Goal: Task Accomplishment & Management: Use online tool/utility

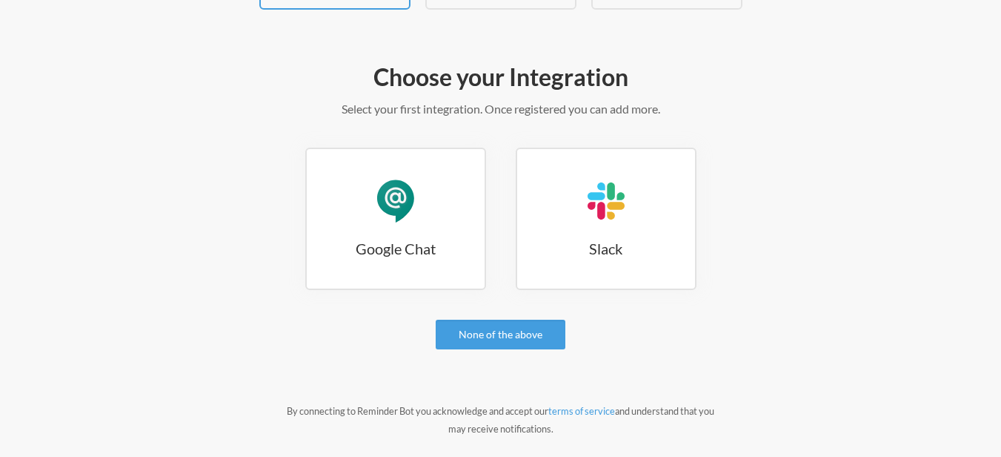
scroll to position [178, 0]
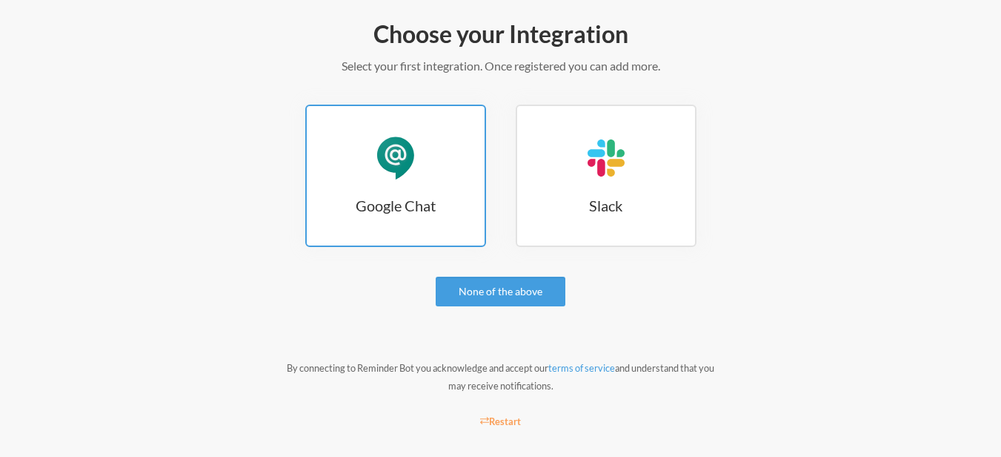
click at [342, 142] on link "Google Chat Google Chat" at bounding box center [395, 176] width 181 height 142
click at [428, 198] on h3 "Google Chat" at bounding box center [396, 205] width 178 height 21
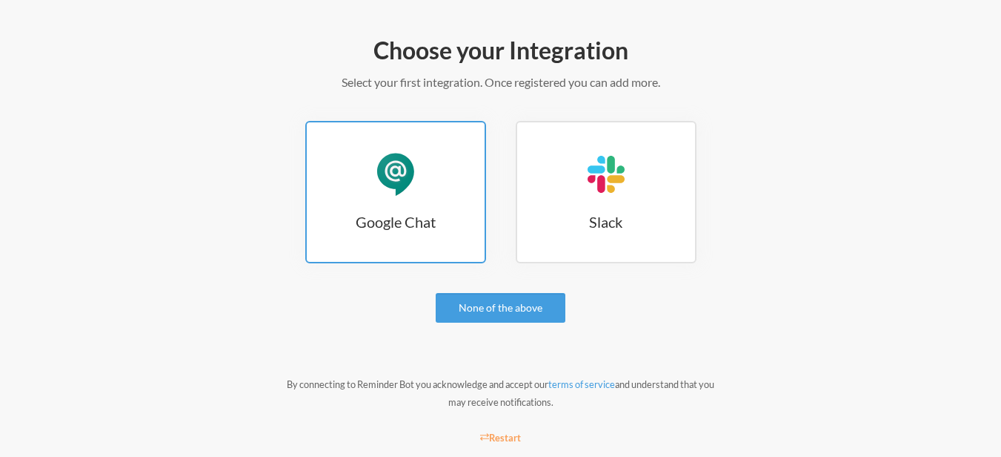
scroll to position [178, 0]
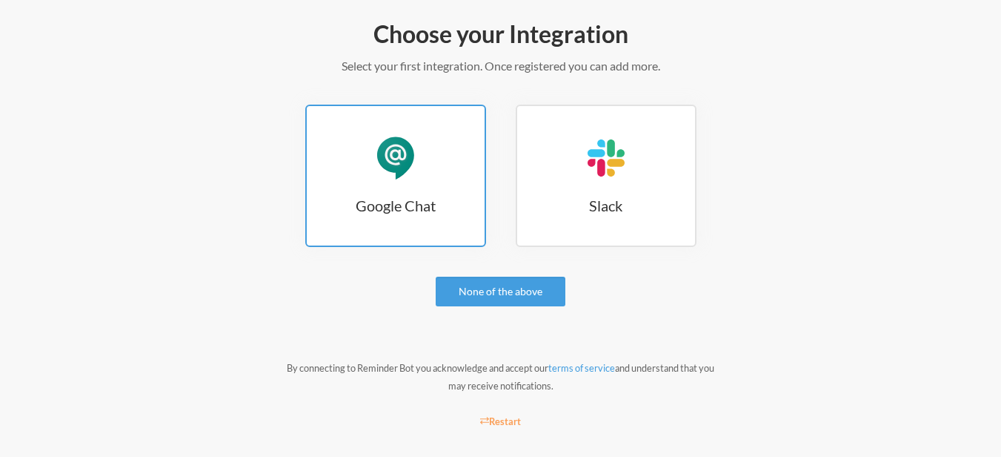
click at [417, 182] on link "Google Chat Google Chat" at bounding box center [395, 176] width 181 height 142
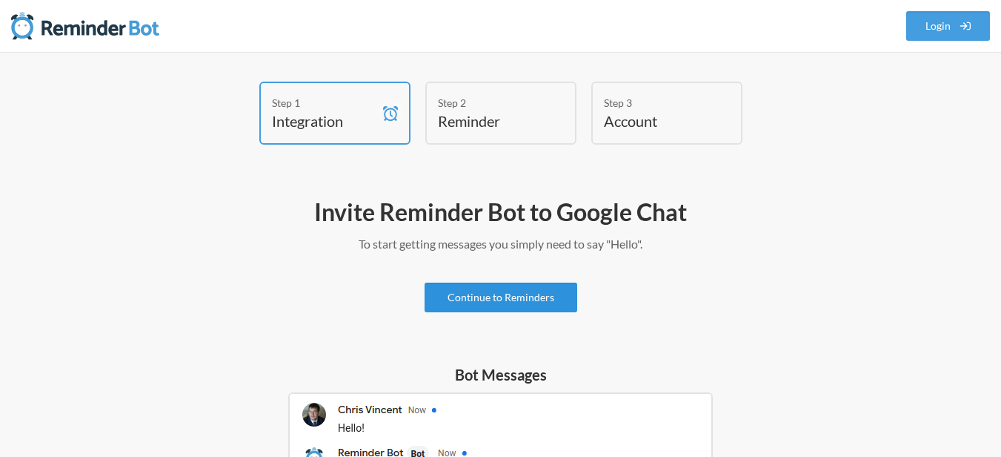
click at [494, 302] on link "Continue to Reminders" at bounding box center [501, 297] width 153 height 30
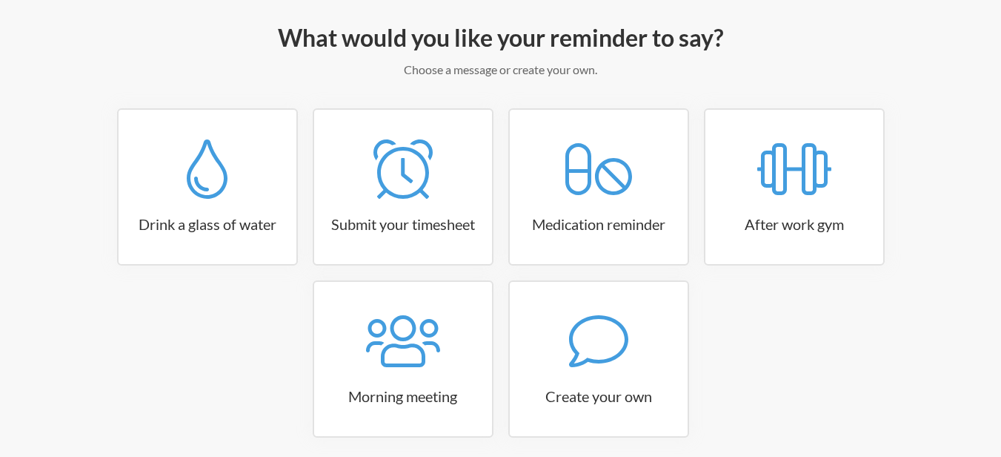
scroll to position [178, 0]
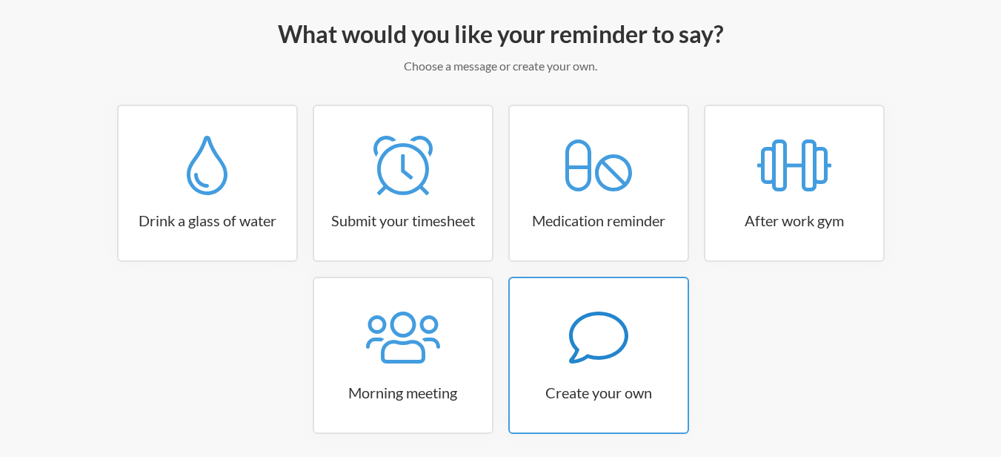
click at [574, 335] on icon at bounding box center [598, 337] width 59 height 59
select select "11:30:00"
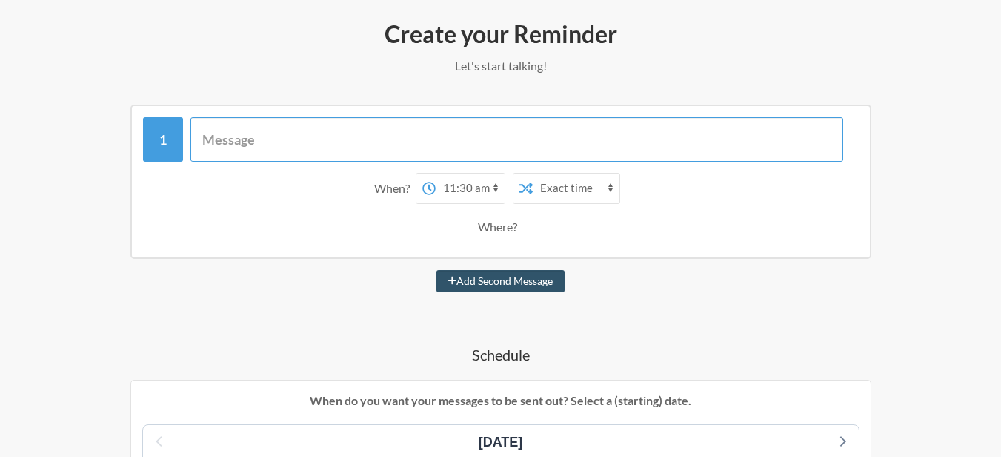
click at [288, 142] on input "text" at bounding box center [516, 139] width 653 height 44
type input "Futsal Reminder"
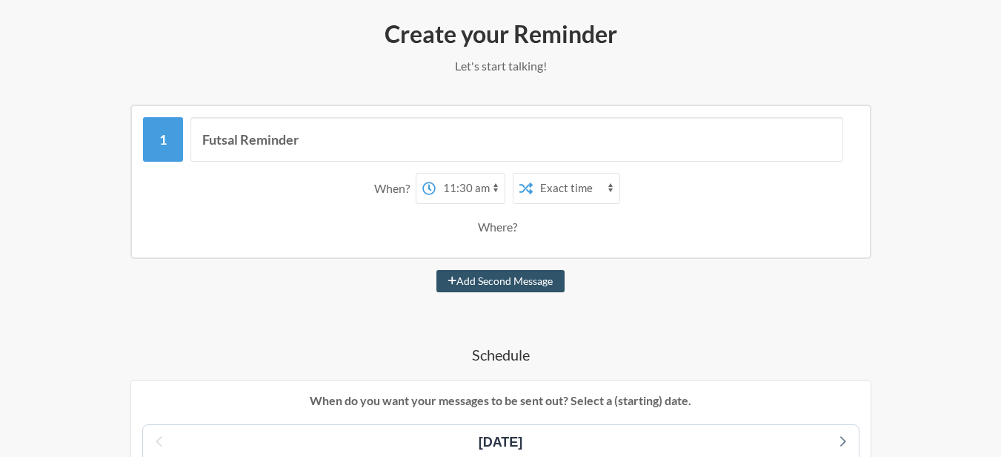
select select "true"
click at [533, 173] on select "Exact time Random time" at bounding box center [576, 188] width 87 height 30
drag, startPoint x: 451, startPoint y: 190, endPoint x: 372, endPoint y: 216, distance: 83.4
click at [372, 221] on div "When? 12:00 am 12:15 am 12:30 am 12:45 am 1:00 am 1:15 am 1:30 am 1:45 am 2:00 …" at bounding box center [501, 207] width 716 height 84
click at [400, 185] on div "When?" at bounding box center [395, 188] width 42 height 31
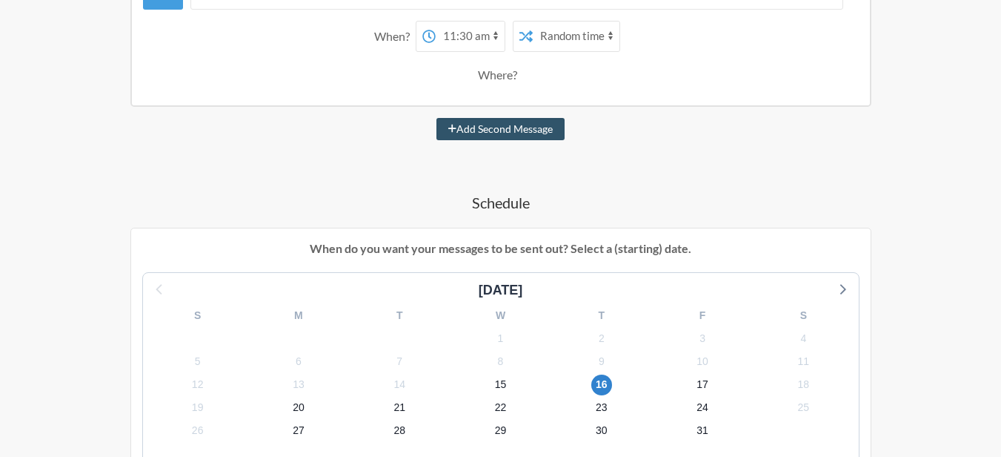
scroll to position [445, 0]
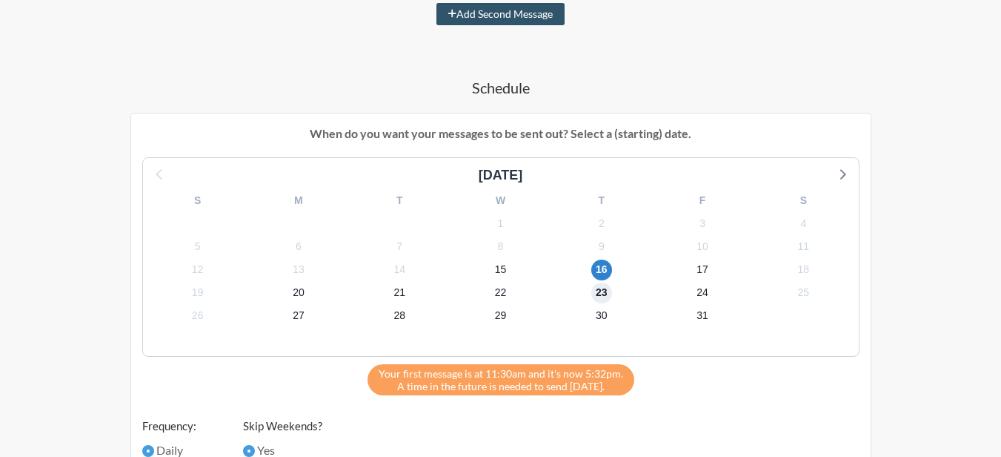
click at [600, 294] on span "23" at bounding box center [601, 292] width 21 height 21
click at [598, 315] on span "30" at bounding box center [601, 315] width 21 height 21
click at [600, 294] on span "23" at bounding box center [601, 292] width 21 height 21
click at [596, 272] on span "16" at bounding box center [601, 269] width 21 height 21
click at [605, 296] on span "23" at bounding box center [601, 292] width 21 height 21
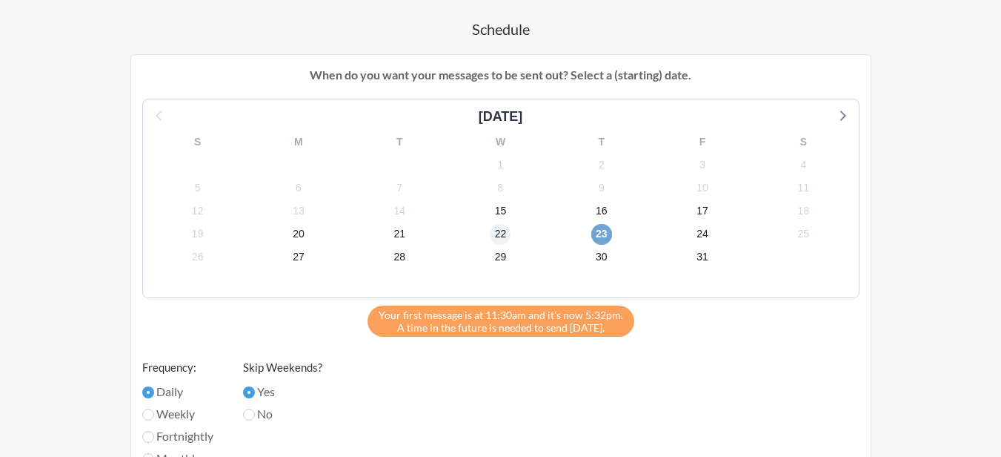
scroll to position [534, 0]
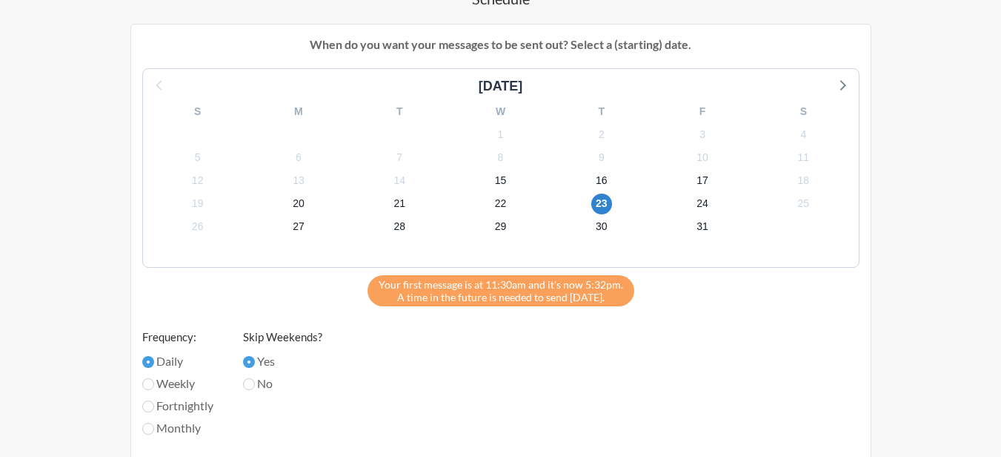
click at [159, 385] on label "Weekly" at bounding box center [177, 383] width 71 height 18
click at [154, 385] on input "Weekly" at bounding box center [148, 384] width 12 height 12
radio input "true"
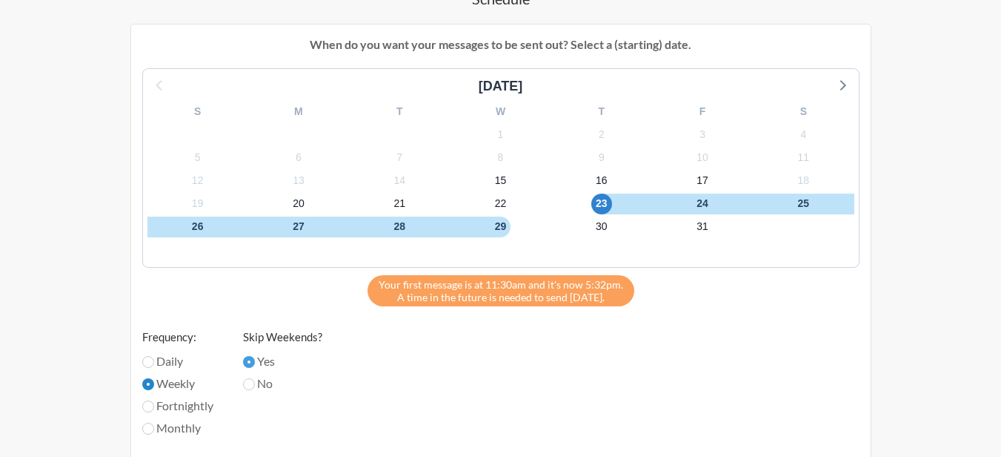
scroll to position [623, 0]
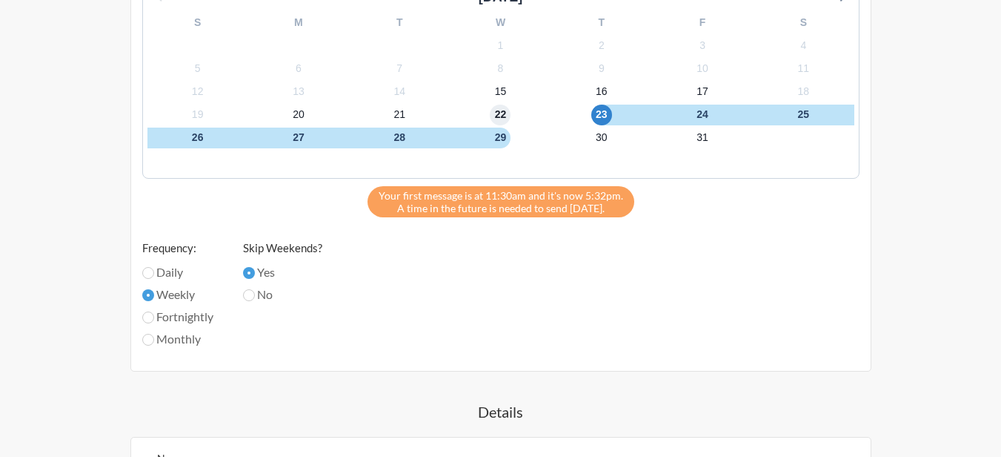
click at [504, 117] on span "22" at bounding box center [500, 115] width 21 height 21
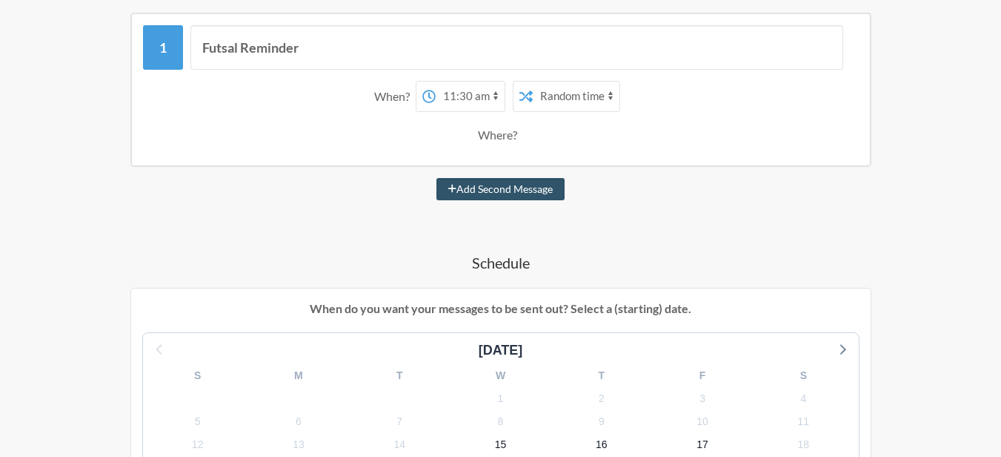
scroll to position [267, 0]
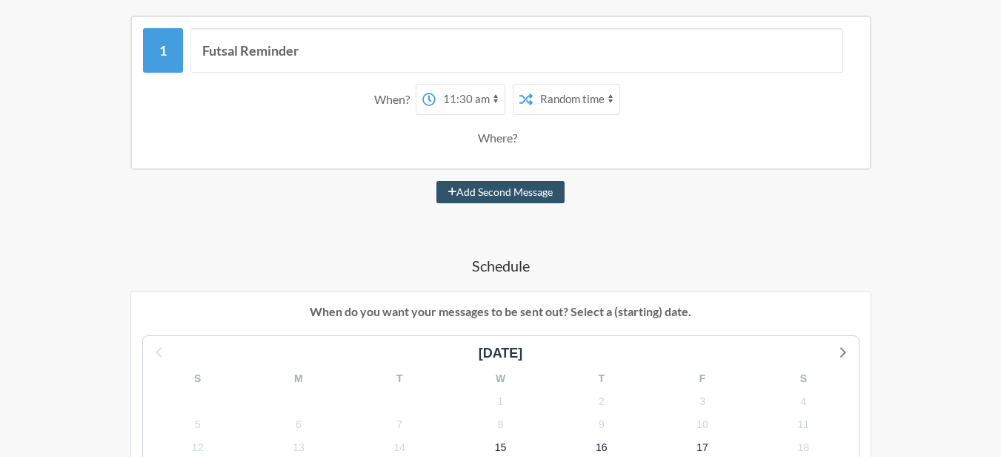
select select "15:00:00"
click at [436, 84] on select "12:00 am 12:15 am 12:30 am 12:45 am 1:00 am 1:15 am 1:30 am 1:45 am 2:00 am 2:1…" at bounding box center [470, 99] width 69 height 30
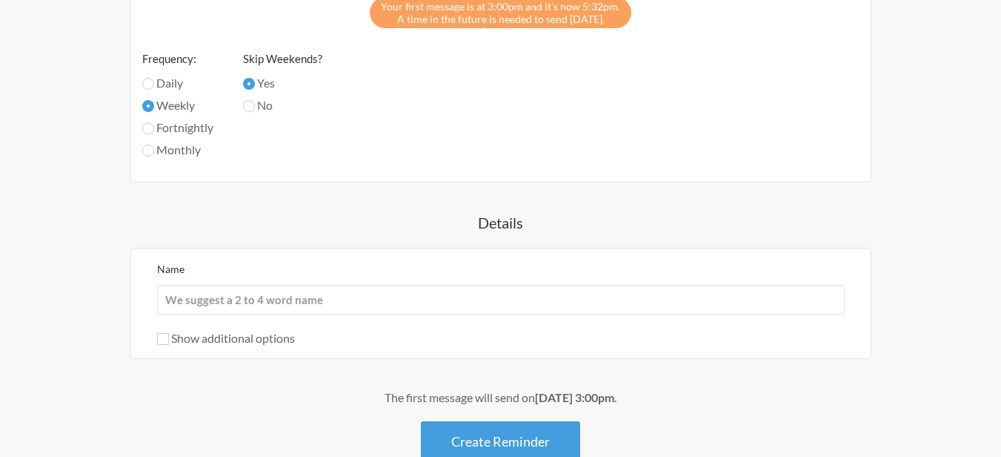
scroll to position [906, 0]
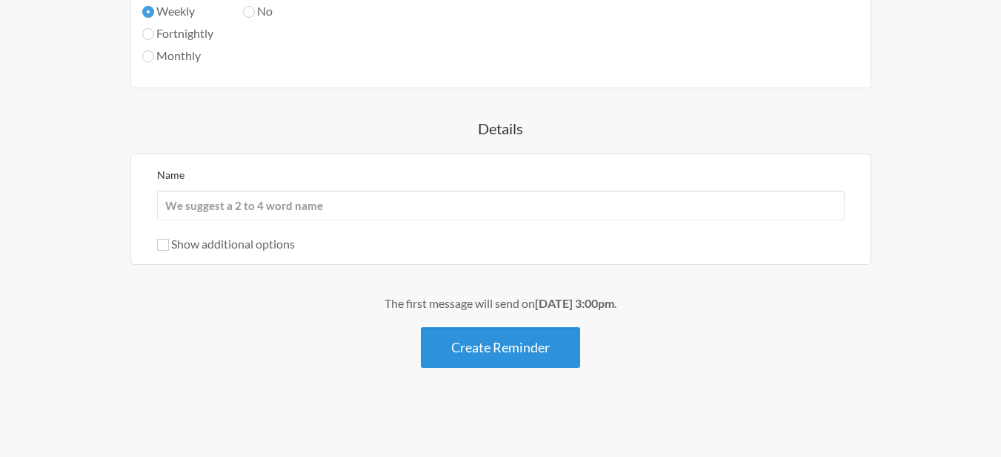
click at [514, 346] on button "Create Reminder" at bounding box center [500, 347] width 159 height 41
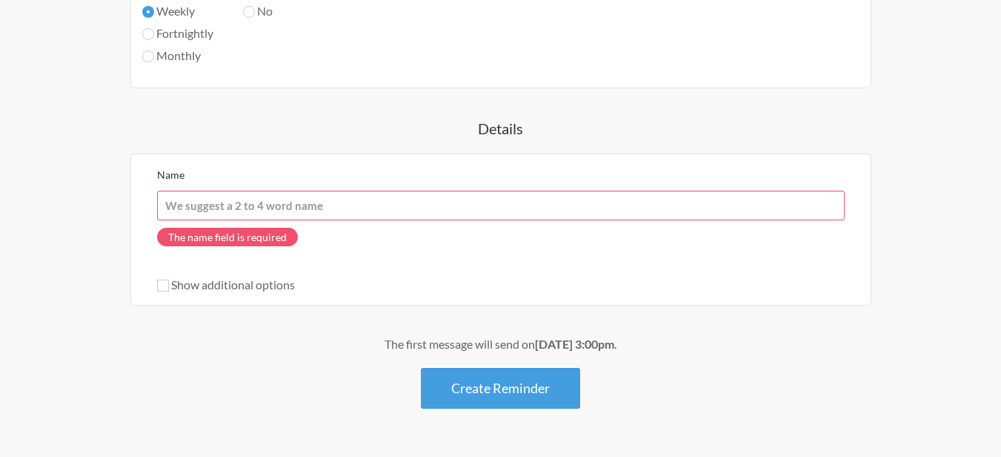
click at [297, 205] on input "Name" at bounding box center [501, 205] width 688 height 30
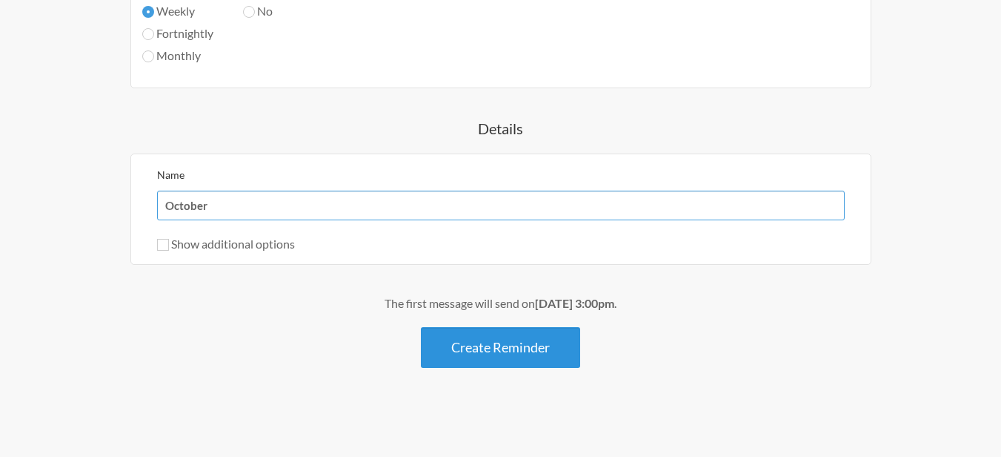
type input "October"
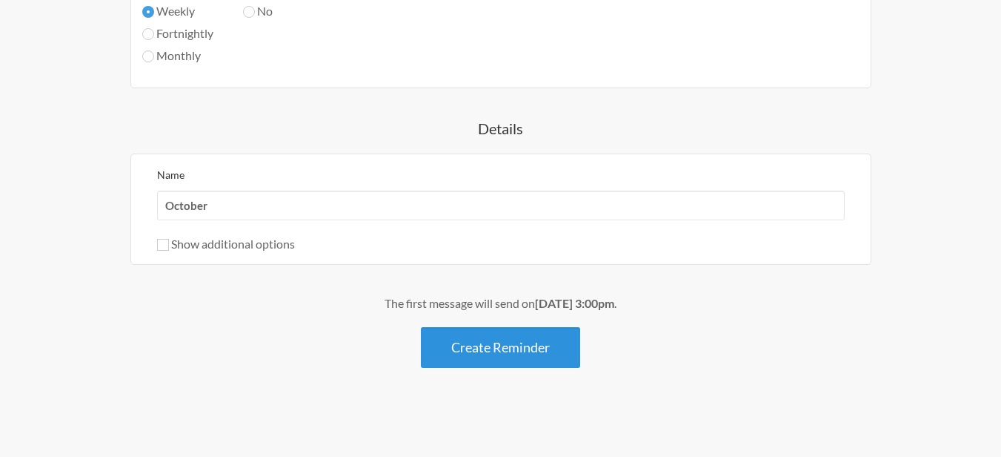
click at [487, 351] on button "Create Reminder" at bounding box center [500, 347] width 159 height 41
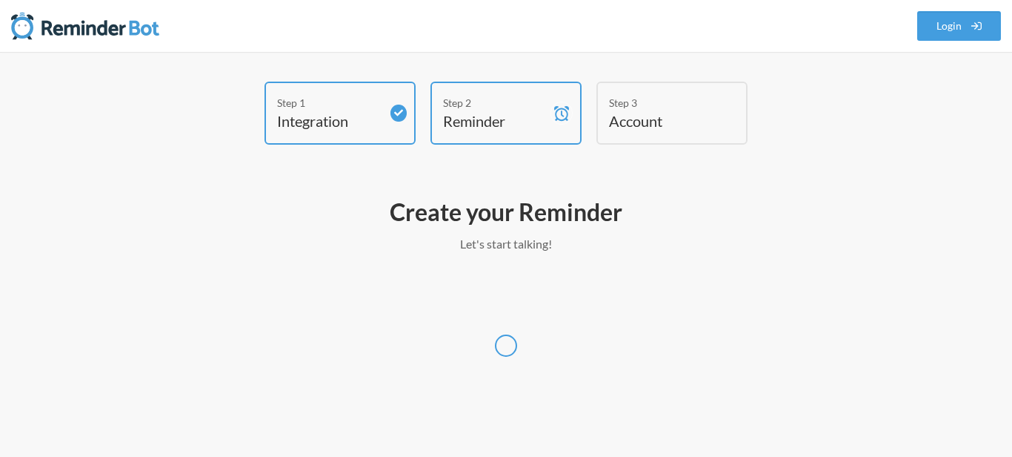
select select "UTC"
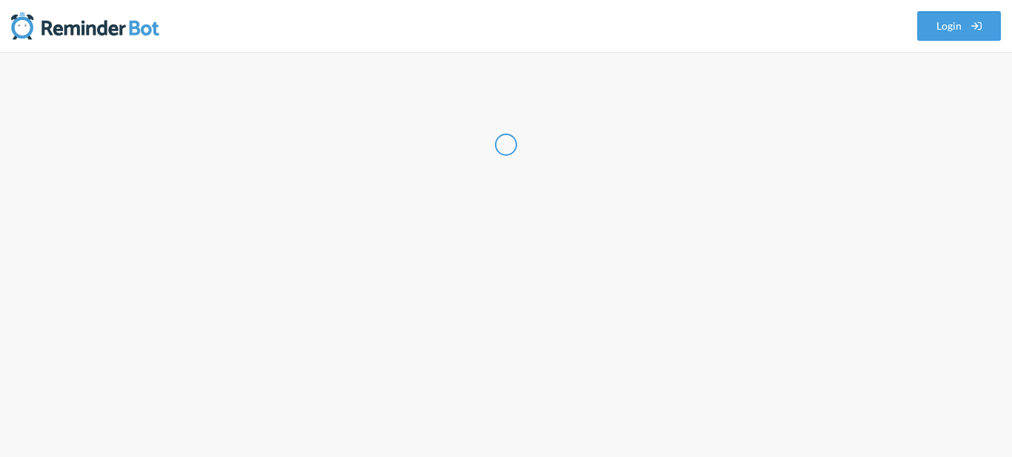
select select "NP"
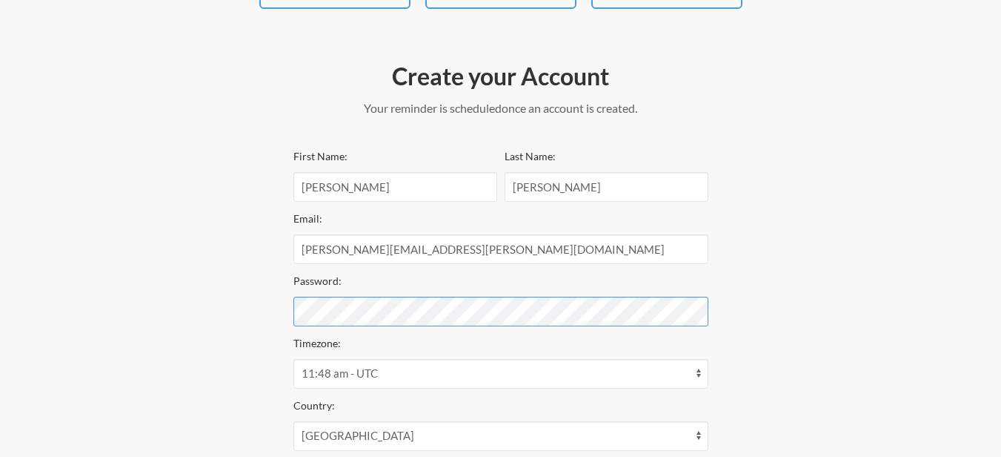
scroll to position [314, 0]
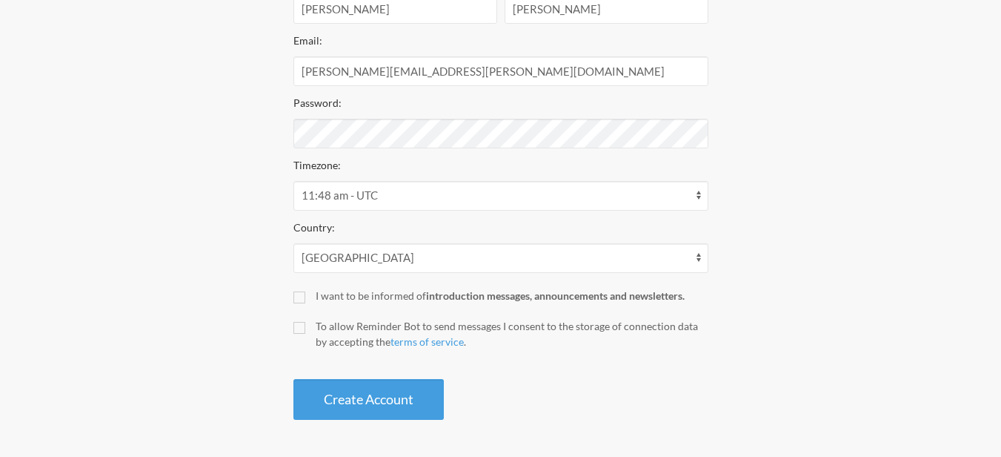
click at [303, 303] on div "First Name: Rupak Last Name: Khadka Email: rupak.khadka@merojob.com.np Password…" at bounding box center [501, 194] width 415 height 451
drag, startPoint x: 299, startPoint y: 297, endPoint x: 305, endPoint y: 310, distance: 13.6
click at [299, 298] on input "I want to be informed of introduction messages, announcements and newsletters." at bounding box center [300, 297] width 12 height 12
checkbox input "true"
click at [305, 329] on input "To allow Reminder Bot to send messages I consent to the storage of connection d…" at bounding box center [300, 328] width 12 height 12
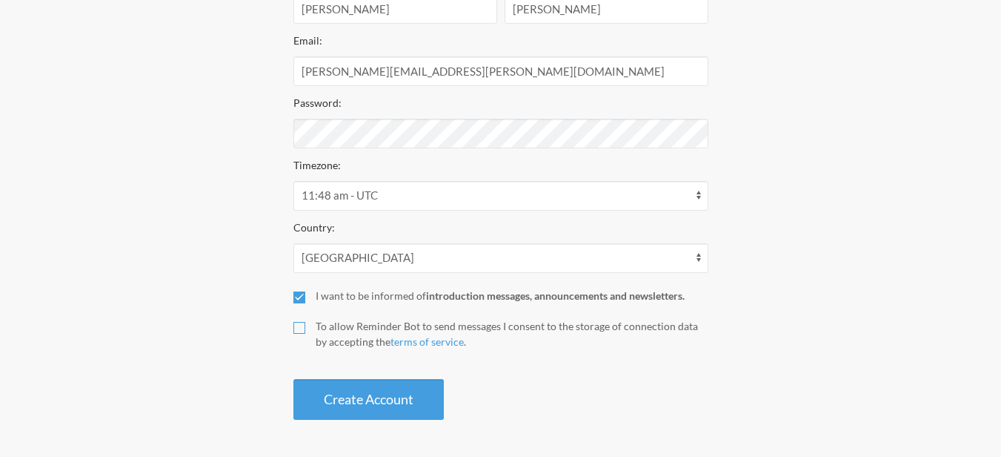
checkbox input "true"
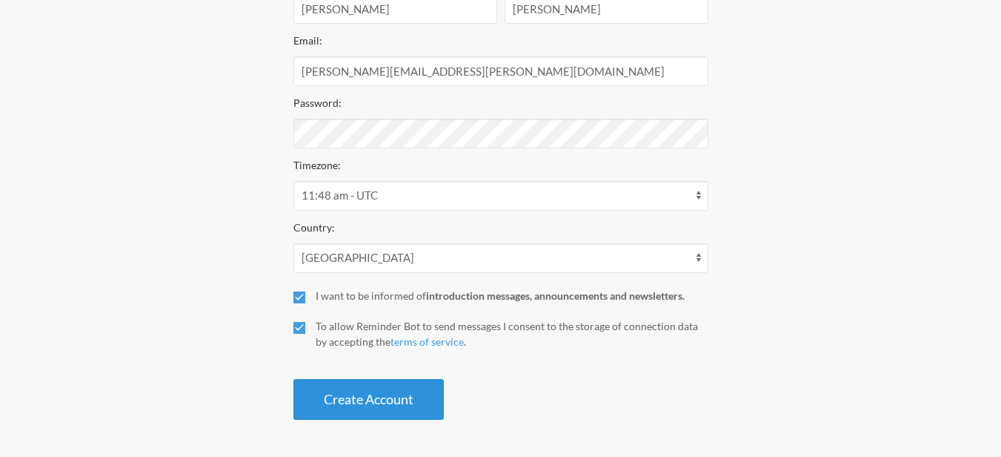
click at [362, 399] on button "Create Account" at bounding box center [369, 399] width 150 height 41
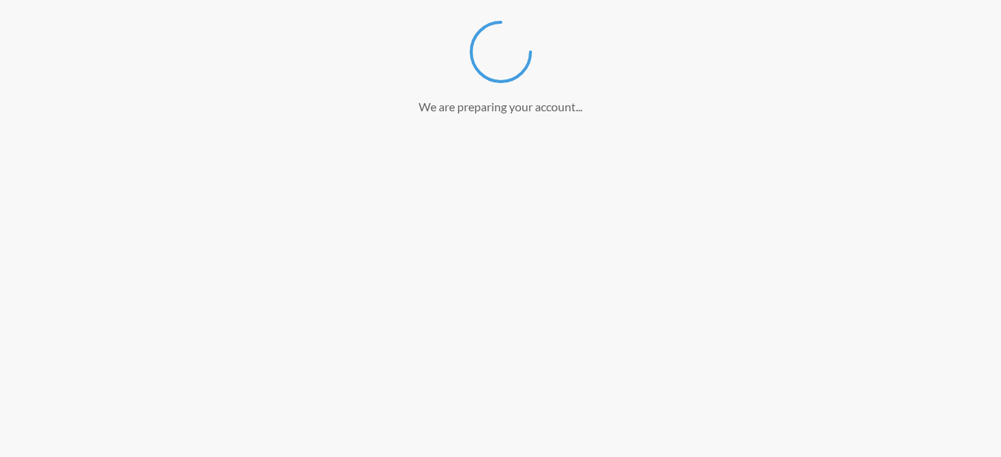
scroll to position [257, 0]
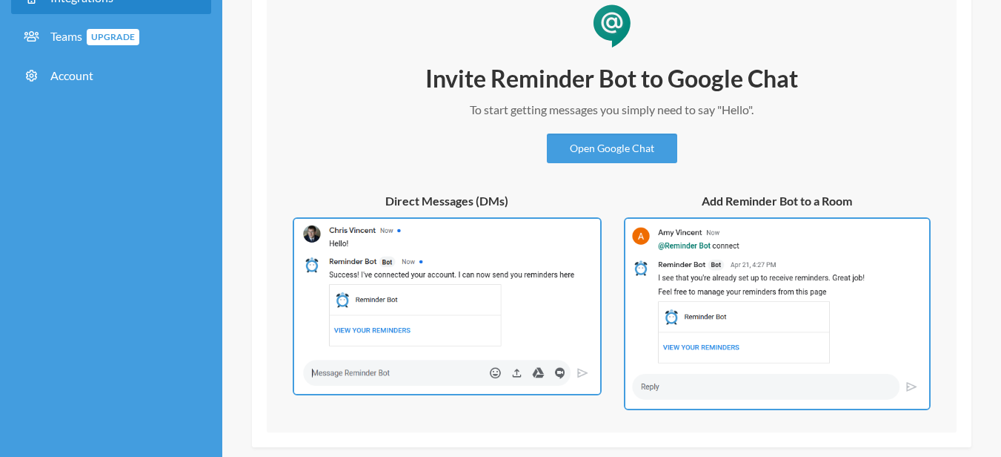
scroll to position [178, 0]
click at [597, 131] on div "Invite Reminder Bot to Google Chat To start getting messages you simply need to…" at bounding box center [612, 112] width 445 height 101
click at [591, 150] on link "Open Google Chat" at bounding box center [612, 148] width 130 height 30
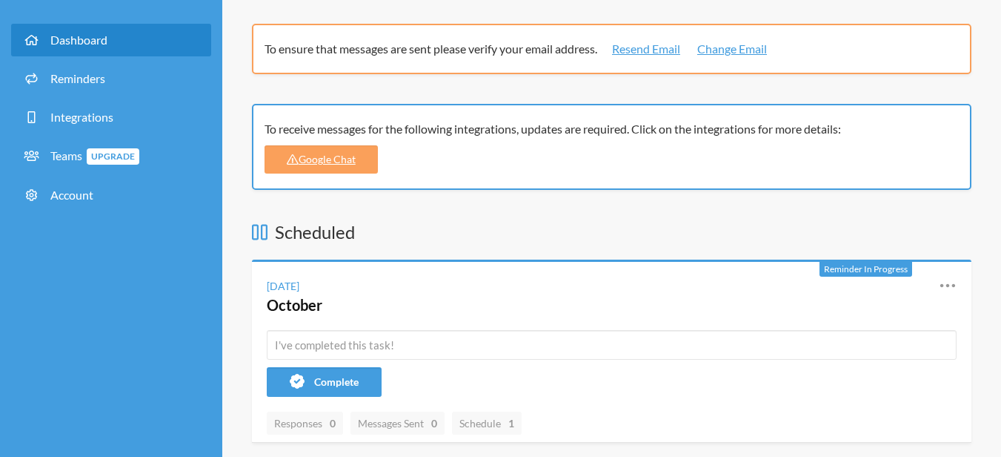
scroll to position [89, 0]
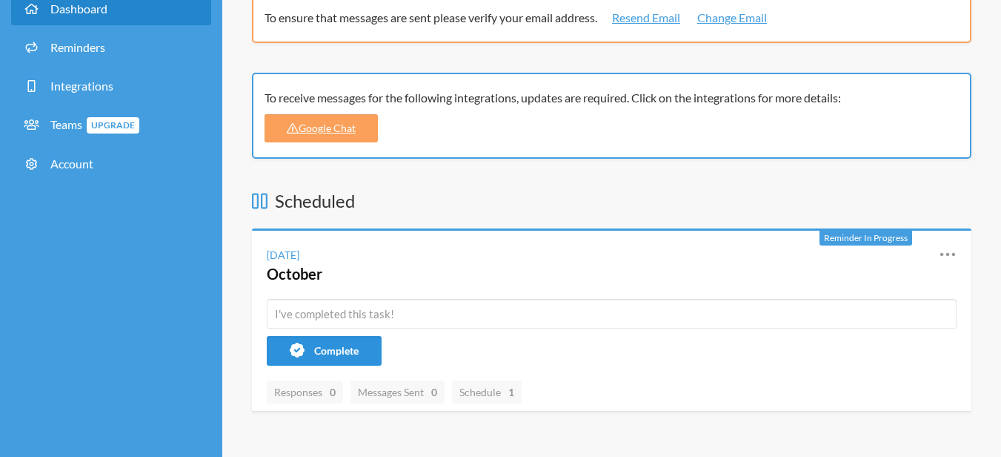
click at [348, 345] on span "Complete" at bounding box center [336, 350] width 44 height 13
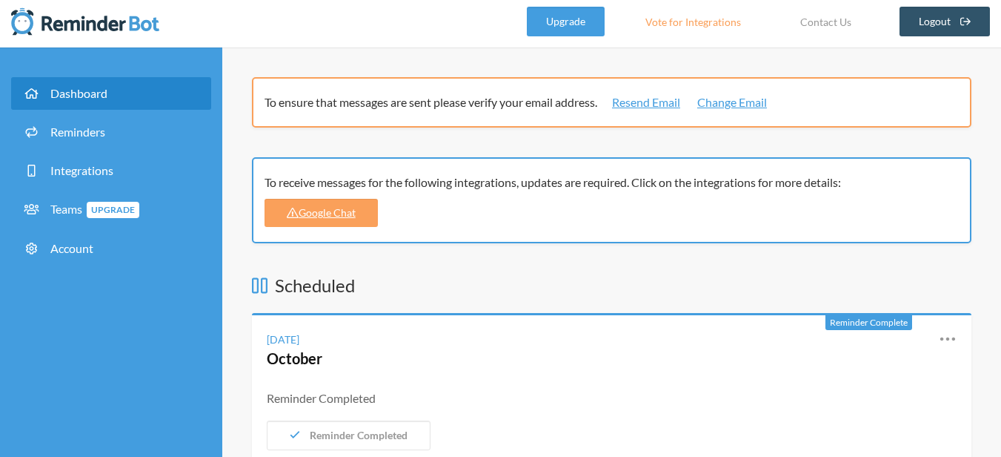
scroll to position [0, 0]
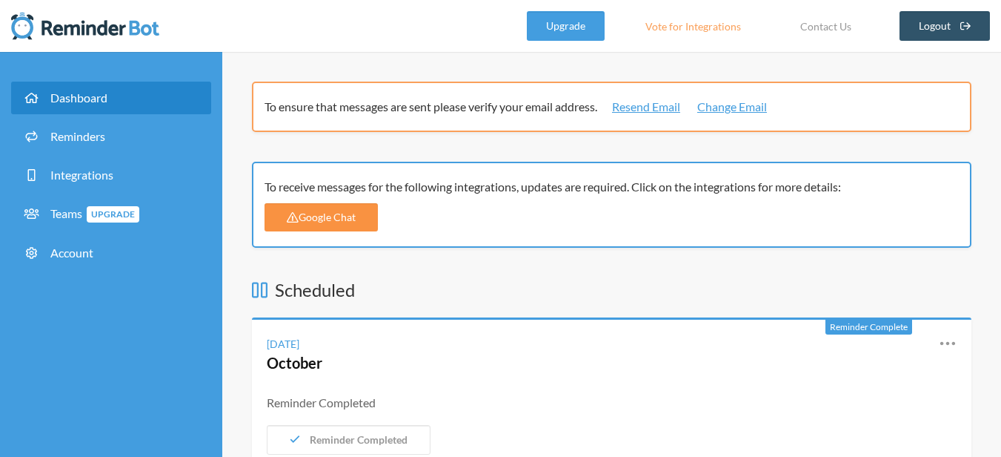
click at [316, 222] on link "Google Chat" at bounding box center [321, 217] width 113 height 28
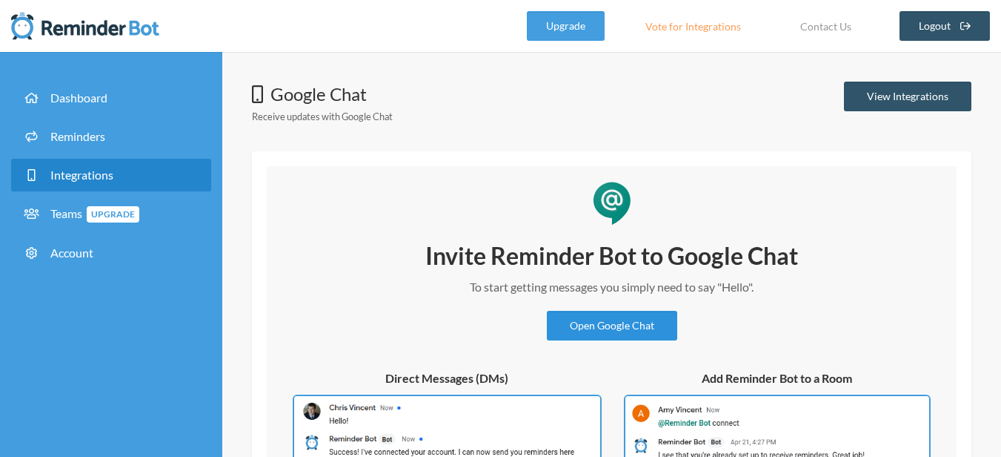
click at [612, 331] on link "Open Google Chat" at bounding box center [612, 326] width 130 height 30
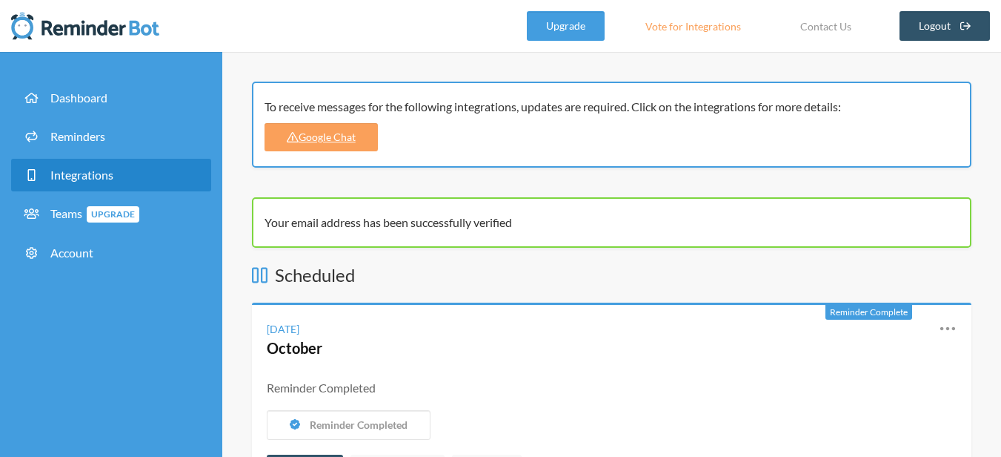
click at [90, 173] on span "Integrations" at bounding box center [81, 175] width 63 height 14
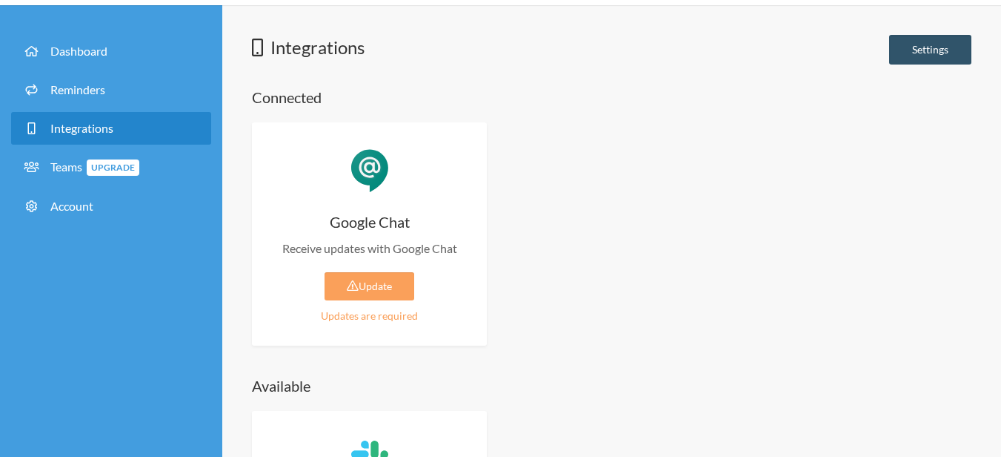
scroll to position [89, 0]
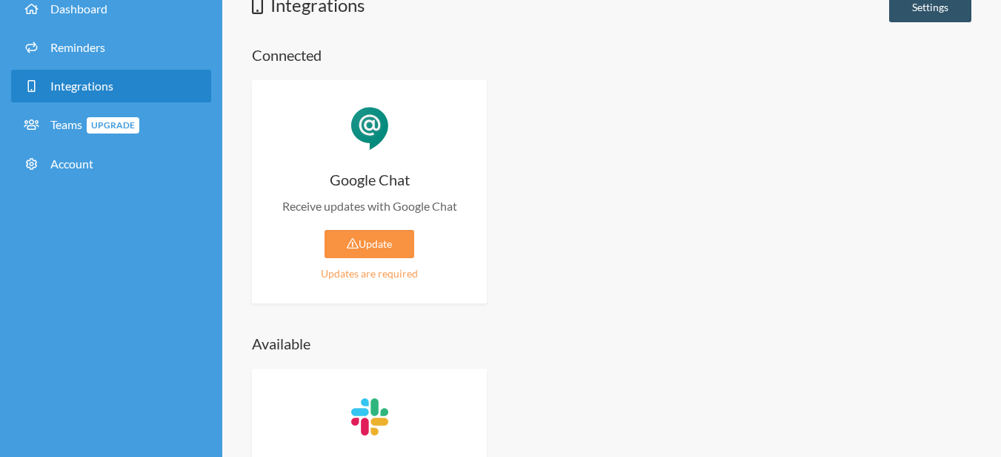
click at [352, 243] on icon at bounding box center [353, 243] width 12 height 10
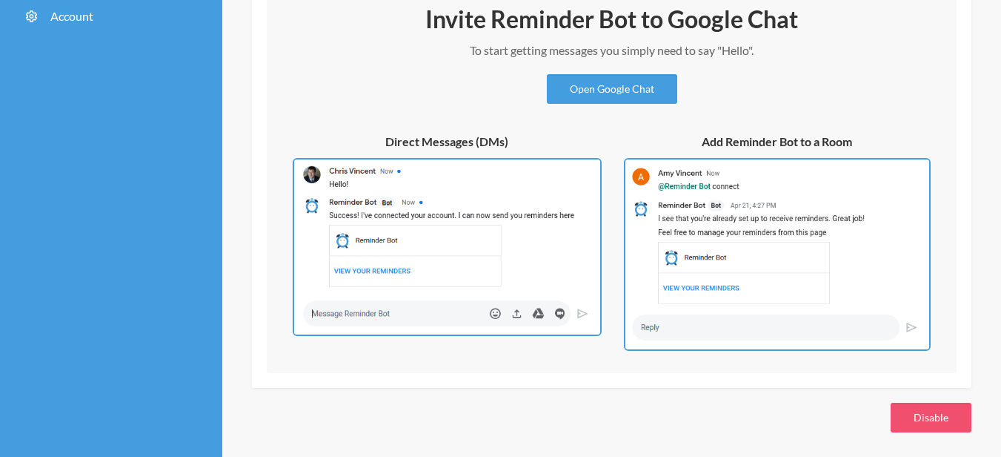
scroll to position [242, 0]
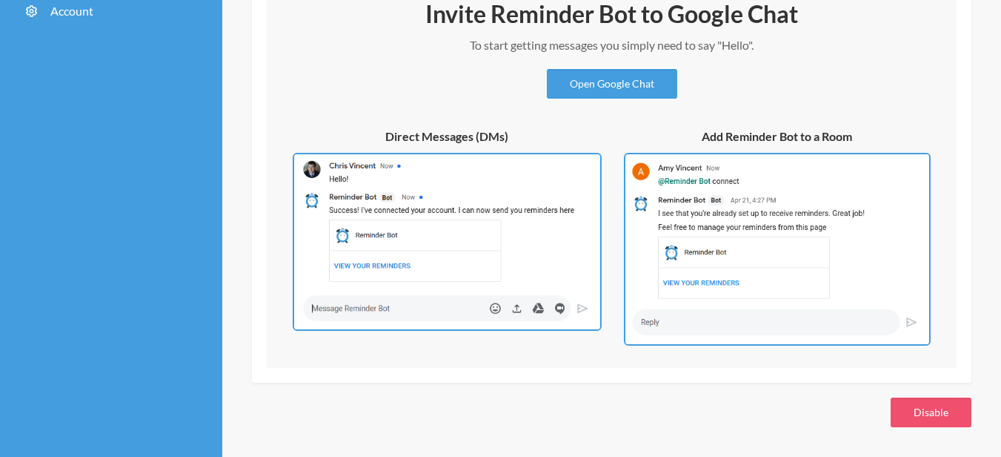
click at [749, 190] on img at bounding box center [777, 249] width 307 height 193
click at [795, 267] on img at bounding box center [777, 249] width 307 height 193
click at [677, 327] on img at bounding box center [777, 249] width 307 height 193
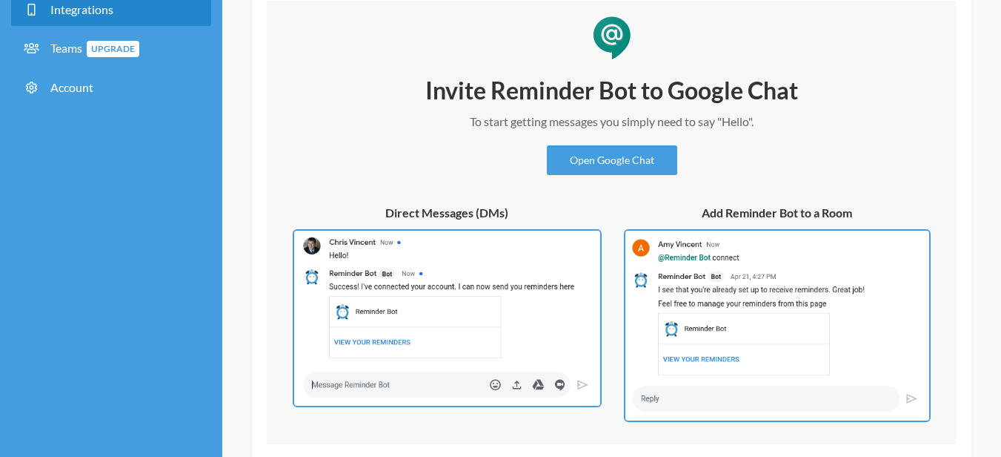
scroll to position [64, 0]
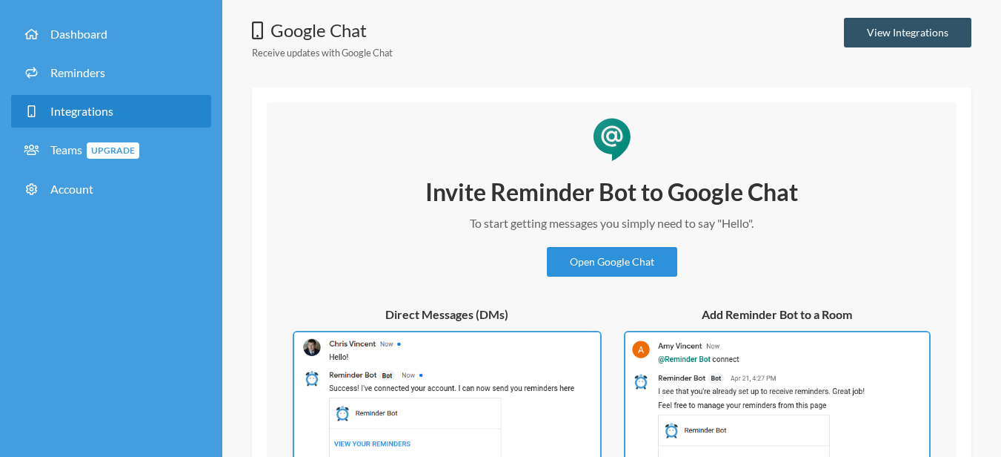
click at [637, 270] on link "Open Google Chat" at bounding box center [612, 262] width 130 height 30
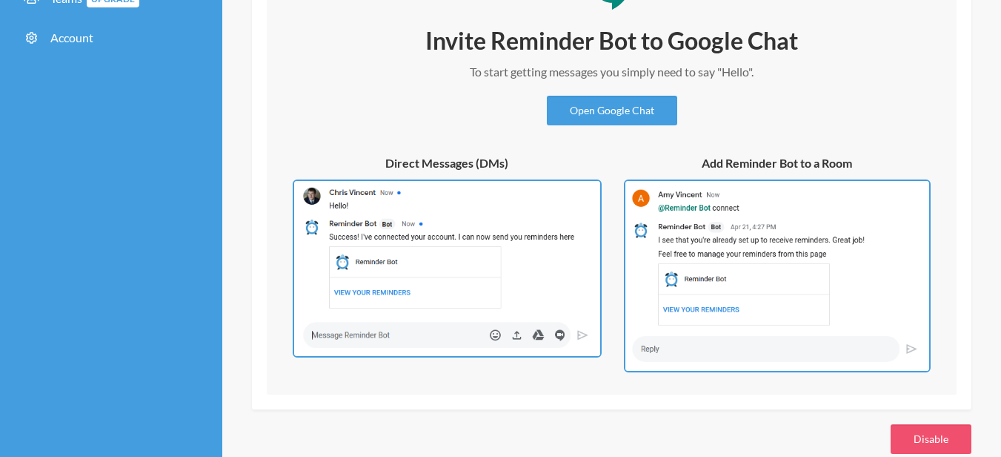
scroll to position [242, 0]
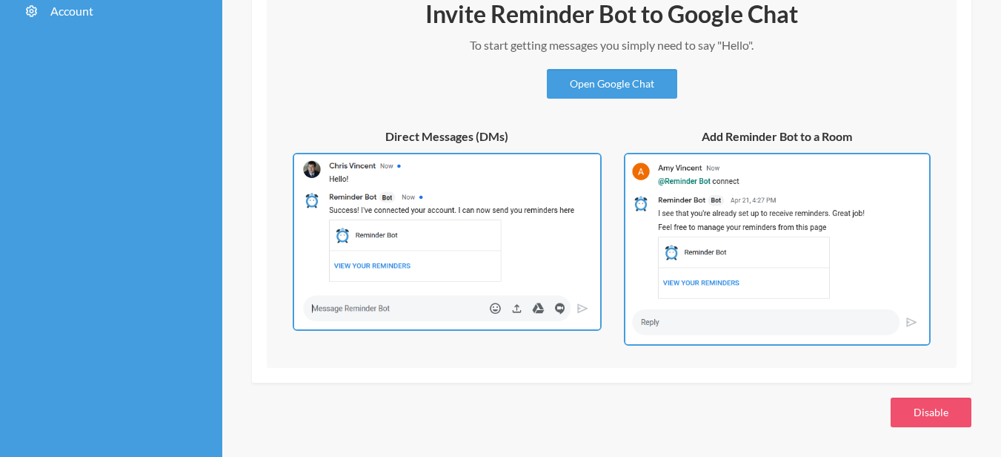
click at [798, 299] on img at bounding box center [777, 249] width 307 height 193
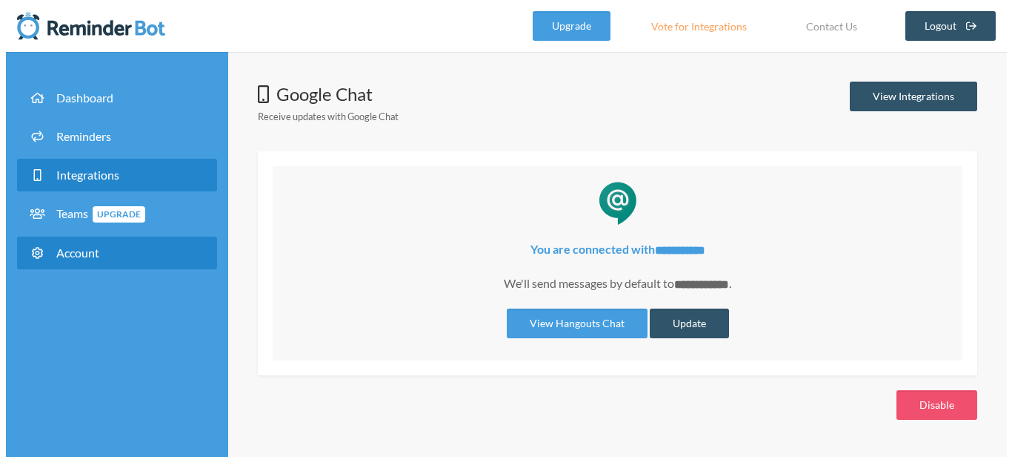
scroll to position [0, 0]
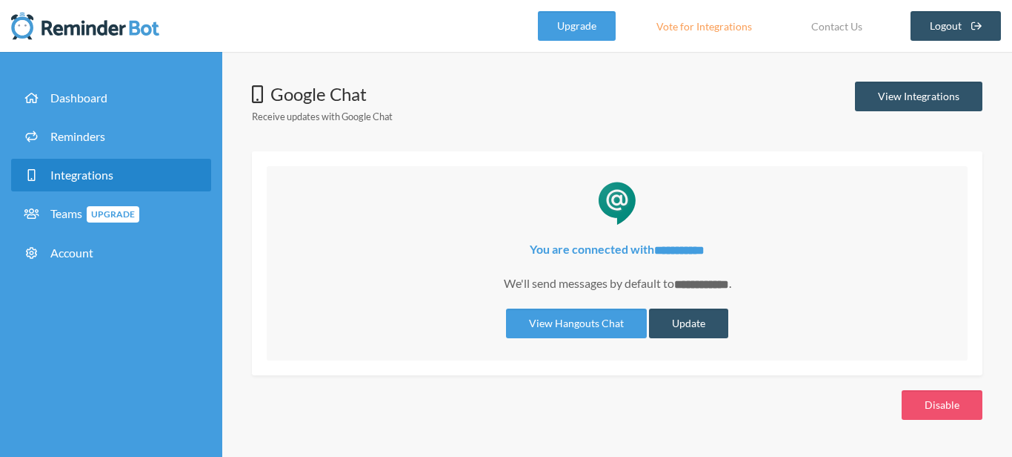
click at [383, 292] on div "**********" at bounding box center [618, 289] width 672 height 98
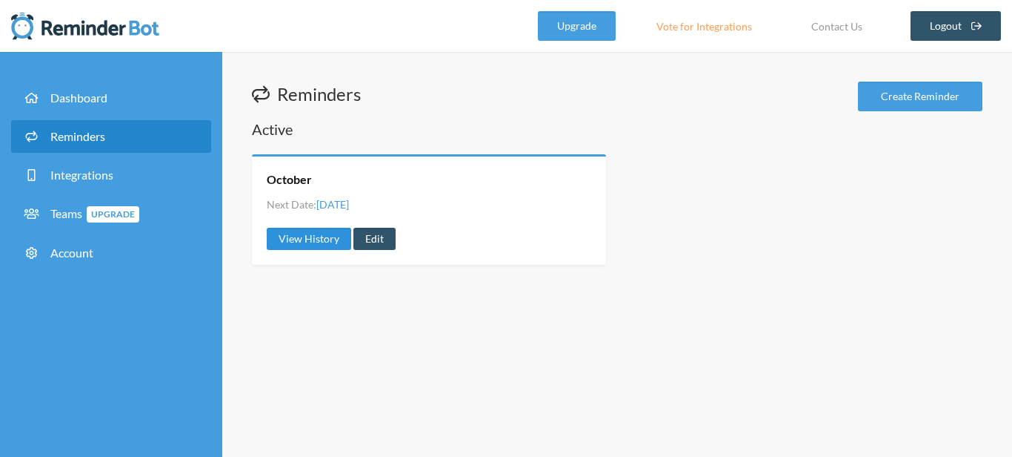
click at [323, 240] on link "View History" at bounding box center [309, 239] width 84 height 22
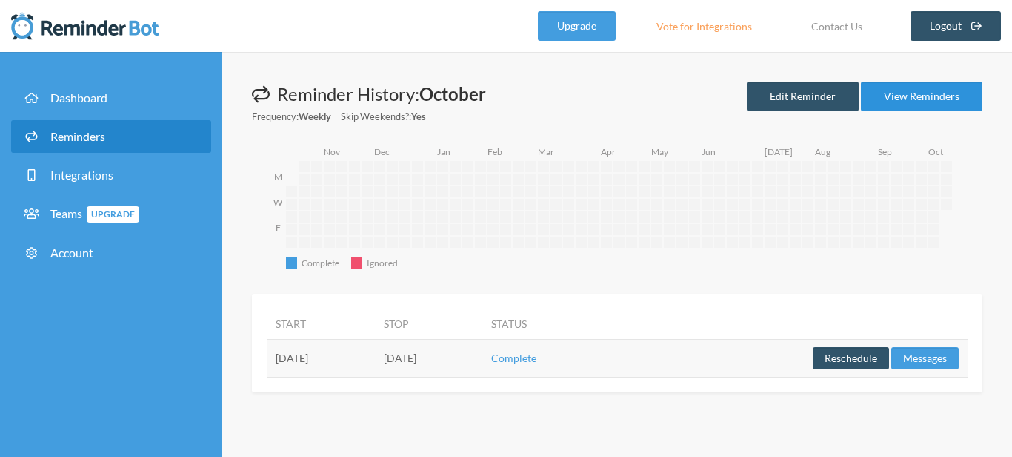
click at [912, 94] on link "View Reminders" at bounding box center [922, 97] width 122 height 30
